Goal: Complete application form

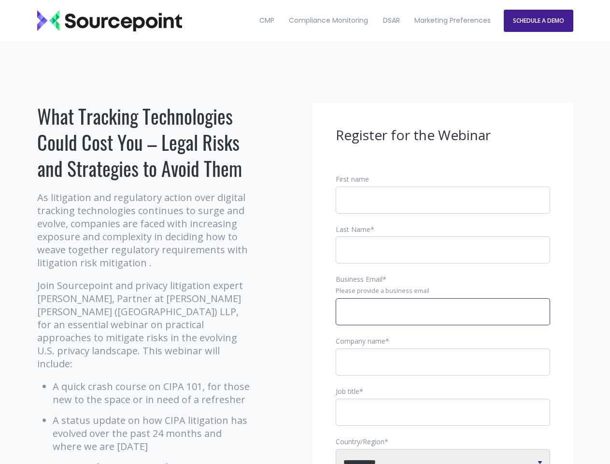
click at [443, 319] on input "Business Email *" at bounding box center [443, 311] width 214 height 27
